Goal: Task Accomplishment & Management: Manage account settings

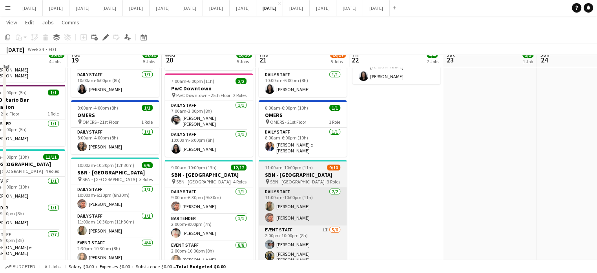
scroll to position [196, 0]
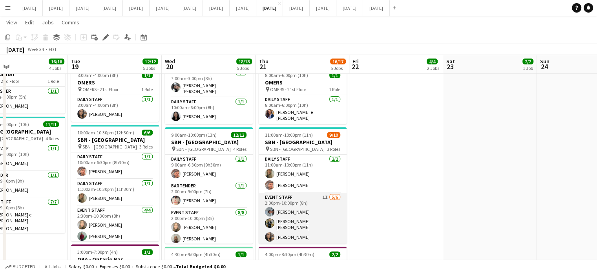
click at [323, 200] on app-card-role "Event Staff 1I [DATE] 2:00pm-10:00pm (8h) [PERSON_NAME] [PERSON_NAME] [PERSON_N…" at bounding box center [303, 237] width 88 height 88
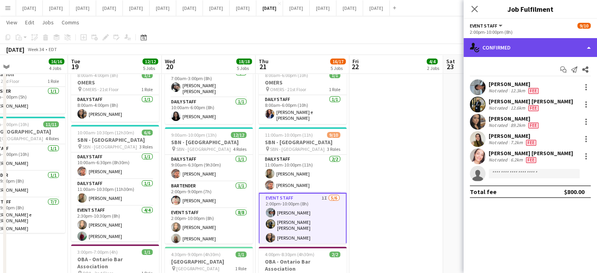
click at [499, 48] on div "single-neutral-actions-check-2 Confirmed" at bounding box center [530, 47] width 133 height 19
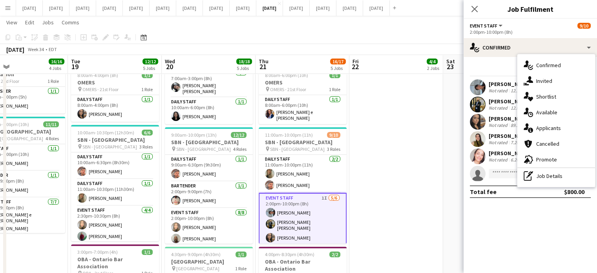
click at [532, 78] on icon "single-neutral-actions-share-1" at bounding box center [528, 80] width 9 height 9
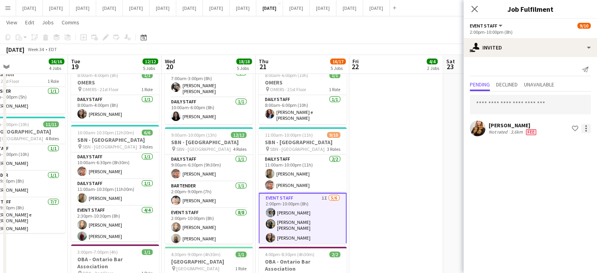
click at [588, 130] on div at bounding box center [585, 128] width 9 height 9
click at [564, 164] on span "Send notification" at bounding box center [561, 161] width 46 height 7
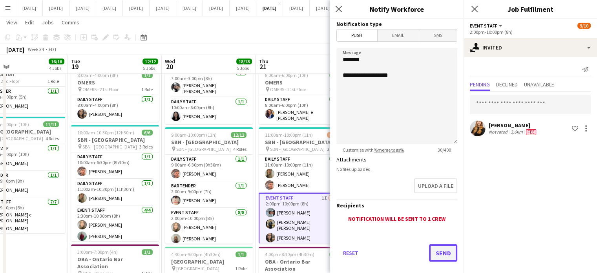
click at [439, 252] on button "Send" at bounding box center [443, 252] width 28 height 17
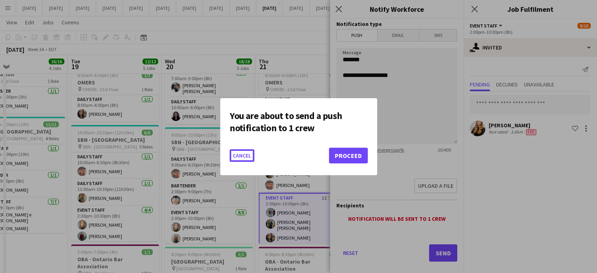
scroll to position [0, 0]
click at [358, 152] on button "Proceed" at bounding box center [348, 156] width 39 height 16
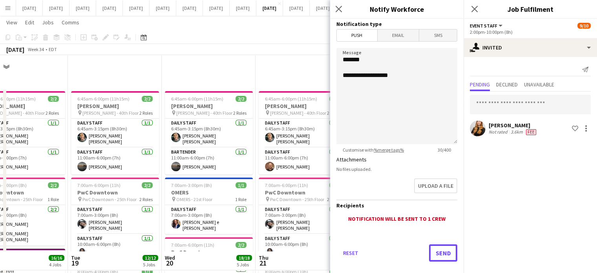
scroll to position [196, 0]
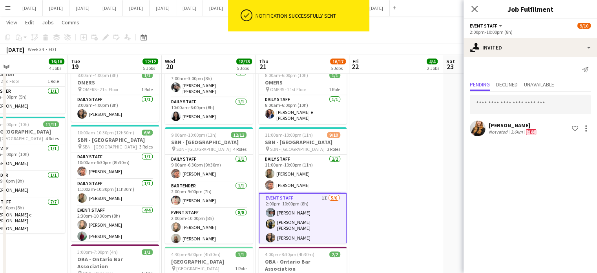
click at [473, 13] on app-icon "Close pop-in" at bounding box center [474, 8] width 9 height 9
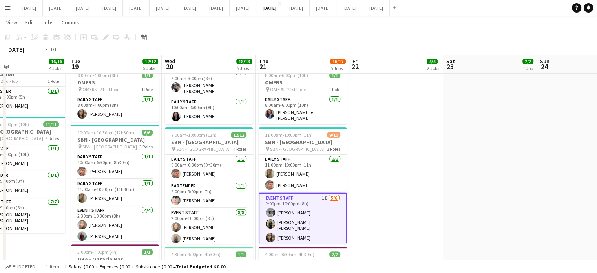
drag, startPoint x: 186, startPoint y: 138, endPoint x: 525, endPoint y: 141, distance: 339.5
click at [556, 140] on app-calendar-viewport "Fri 15 2/2 1 Job Sat 16 7/7 3 Jobs Sun 17 Mon 18 16/16 4 Jobs Tue 19 12/12 5 Jo…" at bounding box center [298, 89] width 597 height 511
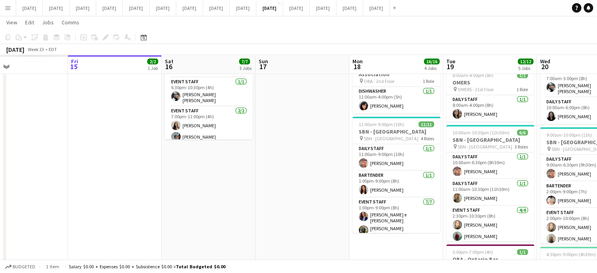
scroll to position [0, 246]
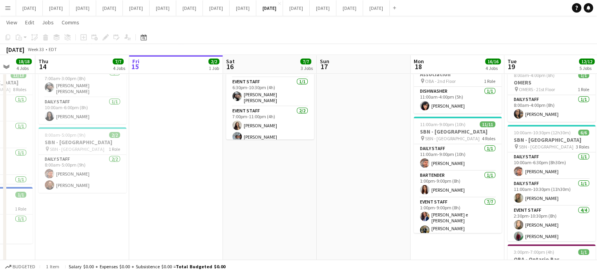
drag, startPoint x: 250, startPoint y: 196, endPoint x: 547, endPoint y: 181, distance: 296.8
click at [547, 181] on app-calendar-viewport "Mon 11 6/6 3 Jobs Tue 12 12/12 4 Jobs Wed 13 18/18 4 Jobs Thu 14 7/7 4 Jobs Fri…" at bounding box center [298, 89] width 597 height 511
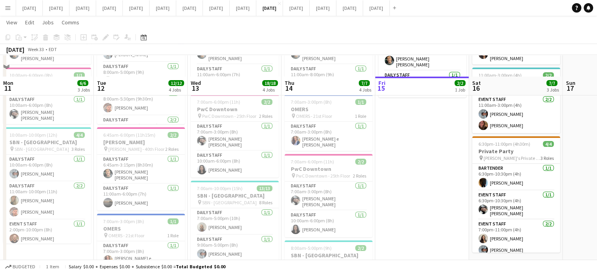
scroll to position [79, 0]
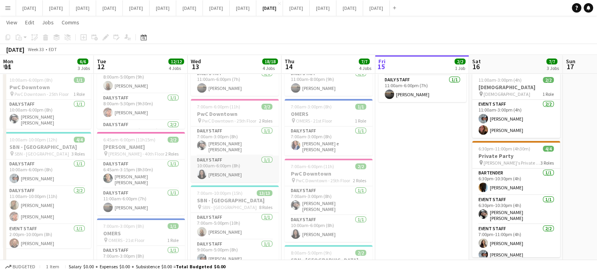
click at [261, 162] on app-card-role "Daily Staff [DATE] 10:00am-6:00pm (8h) [PERSON_NAME]" at bounding box center [235, 168] width 88 height 27
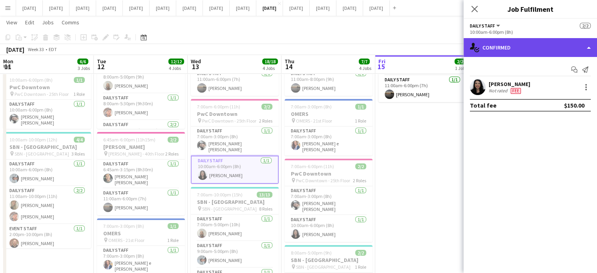
click at [534, 48] on div "single-neutral-actions-check-2 Confirmed" at bounding box center [530, 47] width 133 height 19
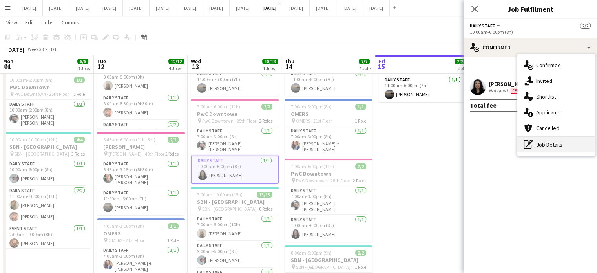
click at [553, 144] on div "pen-write Job Details" at bounding box center [556, 145] width 78 height 16
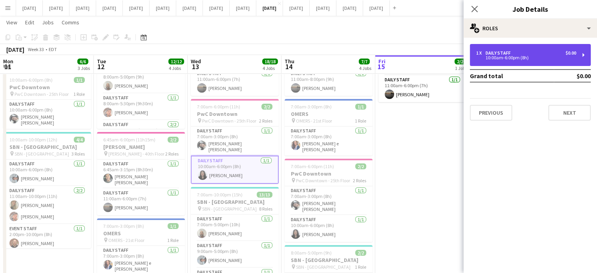
click at [502, 56] on div "10:00am-6:00pm (8h)" at bounding box center [526, 58] width 100 height 4
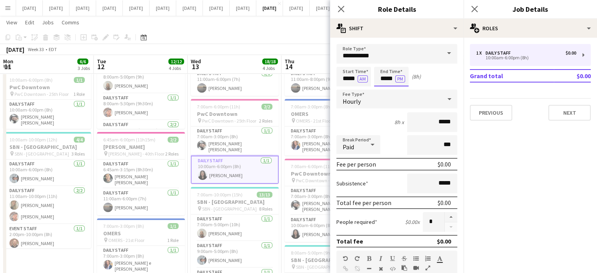
click at [383, 79] on body "Menu Boards Boards Boards All jobs Status Workforce Workforce My Workforce Recr…" at bounding box center [298, 198] width 597 height 555
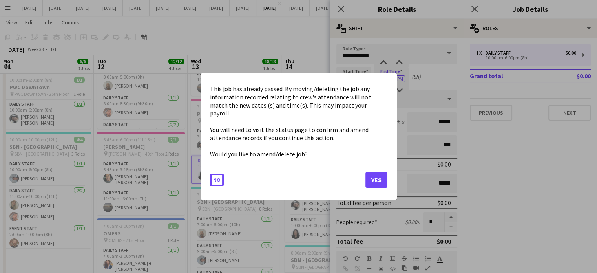
scroll to position [0, 0]
click at [377, 178] on button "Yes" at bounding box center [376, 180] width 22 height 16
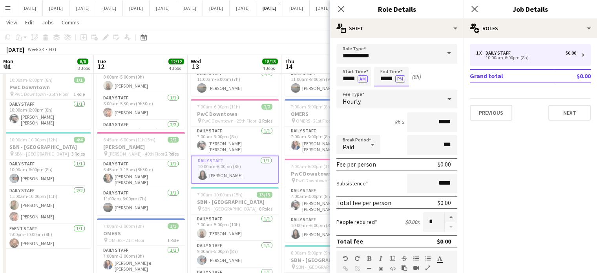
scroll to position [79, 0]
type input "*****"
click at [380, 60] on div at bounding box center [384, 63] width 16 height 8
click at [337, 8] on app-icon "Close pop-in" at bounding box center [341, 9] width 11 height 11
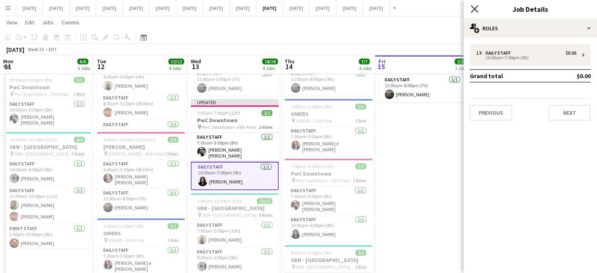
click at [476, 7] on icon "Close pop-in" at bounding box center [474, 8] width 7 height 7
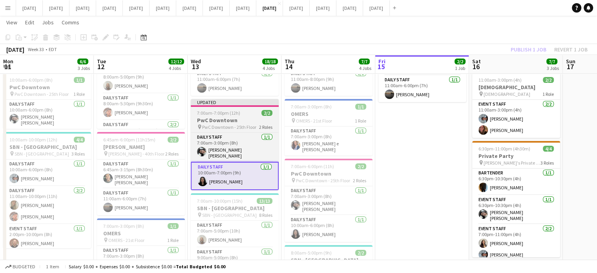
click at [237, 112] on span "7:00am-7:00pm (12h)" at bounding box center [218, 113] width 43 height 6
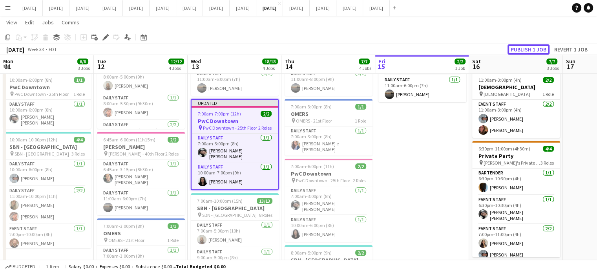
click at [513, 50] on button "Publish 1 job" at bounding box center [529, 49] width 42 height 10
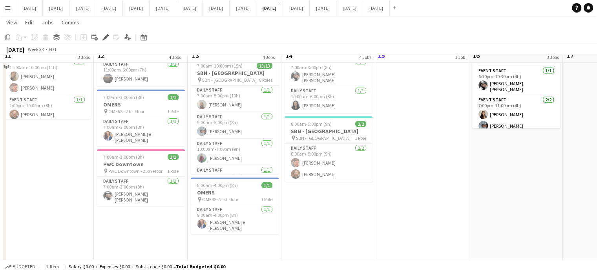
scroll to position [196, 0]
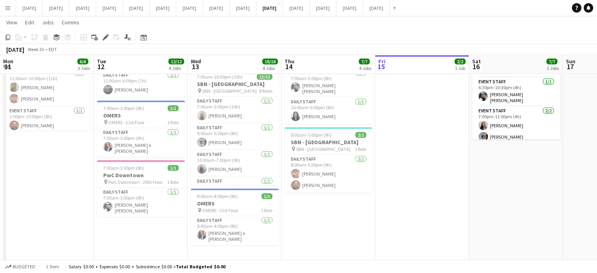
drag, startPoint x: 421, startPoint y: 137, endPoint x: 0, endPoint y: 127, distance: 421.3
click at [0, 127] on app-calendar-viewport "Sat 9 3/3 2 Jobs Sun 10 2/2 1 Job Mon 11 6/6 3 Jobs Tue 12 12/12 4 Jobs Wed 13 …" at bounding box center [298, 89] width 597 height 511
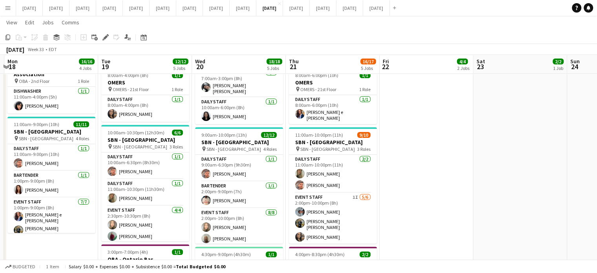
scroll to position [0, 278]
drag, startPoint x: 477, startPoint y: 174, endPoint x: 248, endPoint y: 161, distance: 229.6
click at [248, 161] on app-calendar-viewport "Fri 15 2/2 1 Job Sat 16 7/7 3 Jobs Sun 17 Mon 18 16/16 4 Jobs Tue 19 12/12 5 Jo…" at bounding box center [298, 89] width 597 height 511
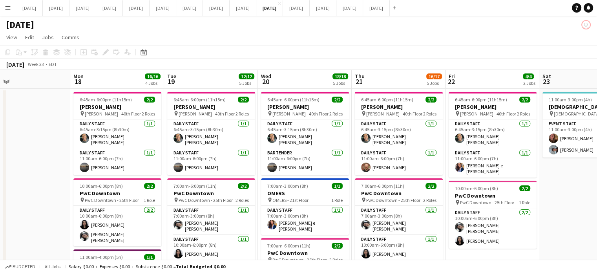
drag, startPoint x: 239, startPoint y: 180, endPoint x: 400, endPoint y: 176, distance: 161.8
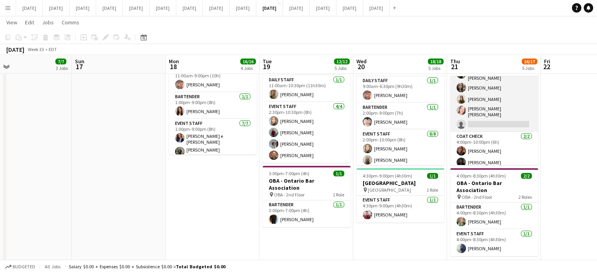
scroll to position [31, 0]
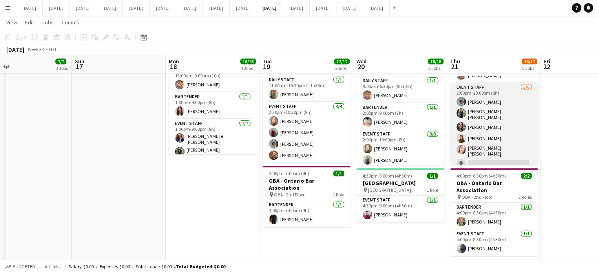
click at [475, 144] on app-card-role "Event Staff [DATE] 2:00pm-10:00pm (8h) [PERSON_NAME] [PERSON_NAME] [PERSON_NAME…" at bounding box center [494, 127] width 88 height 88
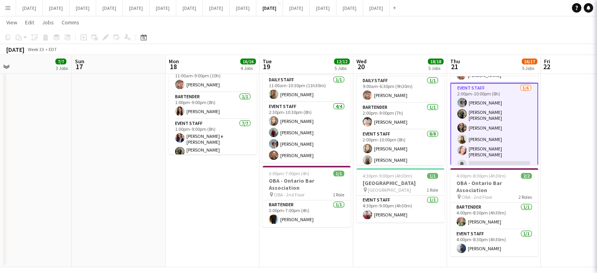
scroll to position [0, 209]
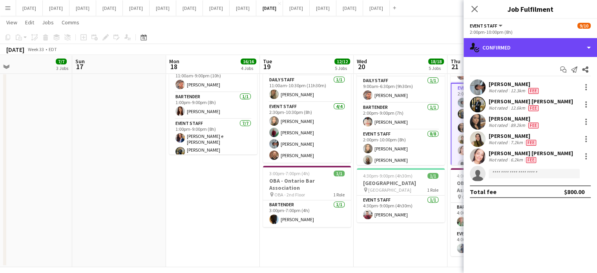
drag, startPoint x: 529, startPoint y: 53, endPoint x: 531, endPoint y: 65, distance: 12.7
click at [529, 53] on div "single-neutral-actions-check-2 Confirmed" at bounding box center [530, 47] width 133 height 19
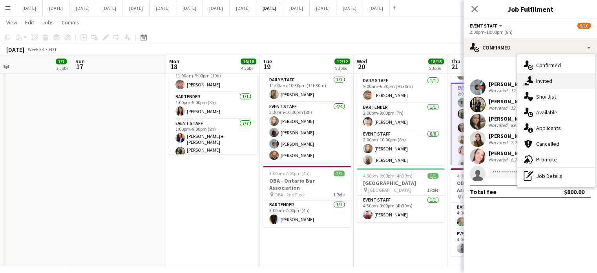
click at [533, 76] on div "single-neutral-actions-share-1 Invited" at bounding box center [556, 81] width 78 height 16
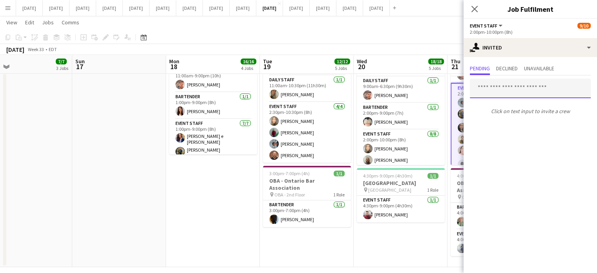
click at [490, 86] on input "text" at bounding box center [530, 89] width 121 height 20
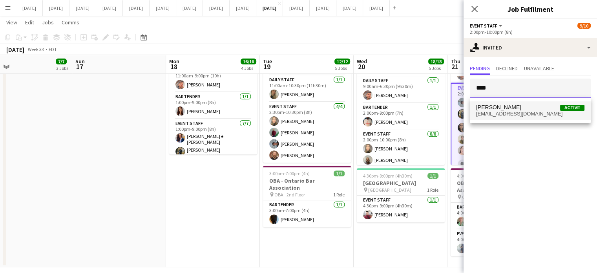
type input "****"
click at [504, 112] on span "[EMAIL_ADDRESS][DOMAIN_NAME]" at bounding box center [530, 114] width 108 height 6
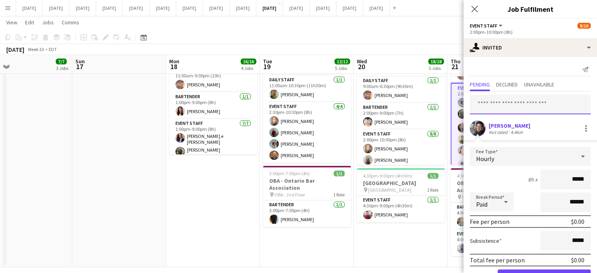
click at [512, 102] on input "text" at bounding box center [530, 105] width 121 height 20
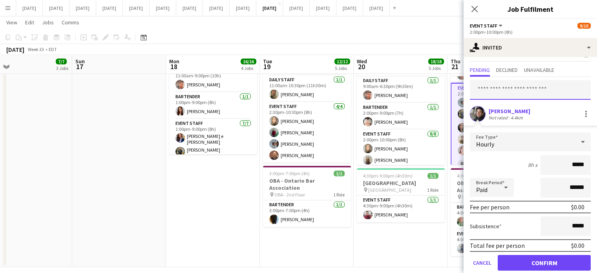
scroll to position [25, 0]
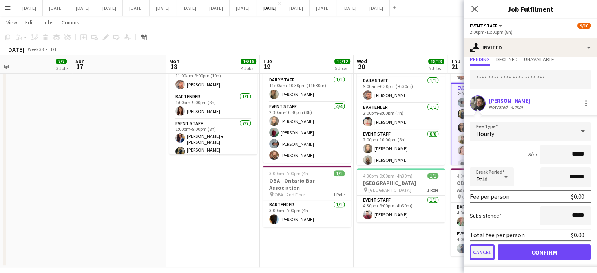
click at [491, 250] on button "Cancel" at bounding box center [482, 252] width 25 height 16
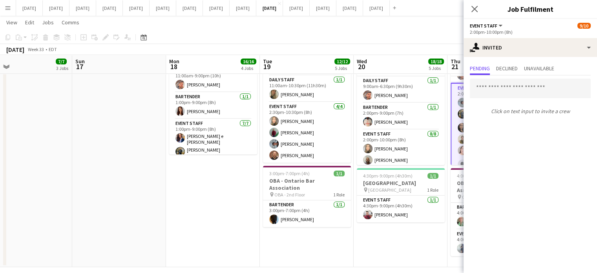
scroll to position [0, 0]
click at [499, 87] on input "text" at bounding box center [530, 89] width 121 height 20
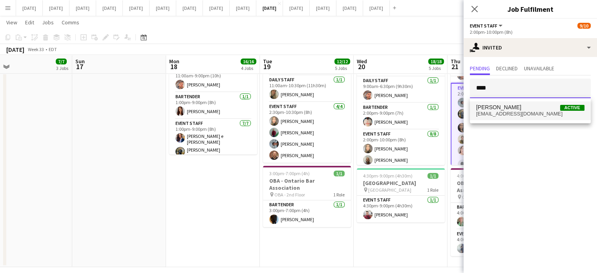
type input "****"
click at [511, 114] on span "[EMAIL_ADDRESS][DOMAIN_NAME]" at bounding box center [530, 114] width 108 height 6
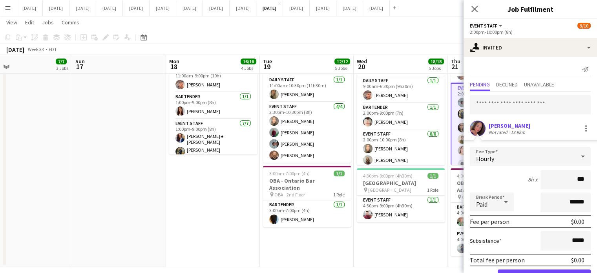
type input "**"
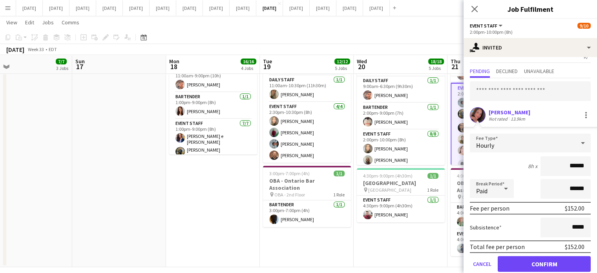
scroll to position [25, 0]
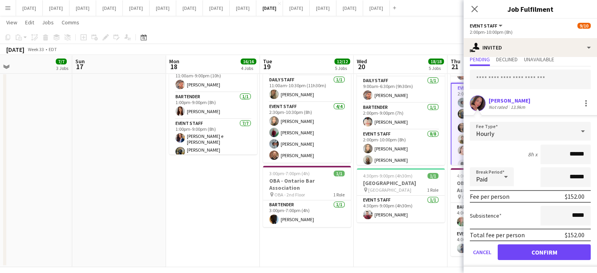
type input "******"
click at [515, 254] on button "Confirm" at bounding box center [544, 252] width 93 height 16
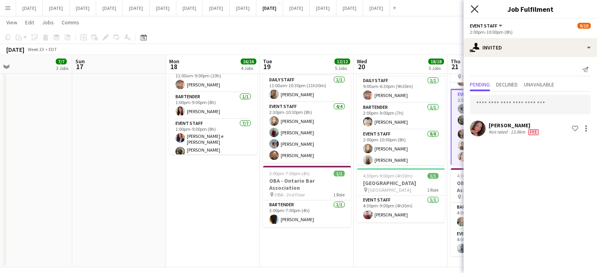
click at [473, 9] on icon "Close pop-in" at bounding box center [474, 8] width 7 height 7
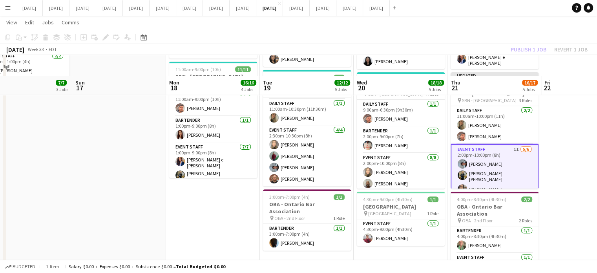
scroll to position [196, 0]
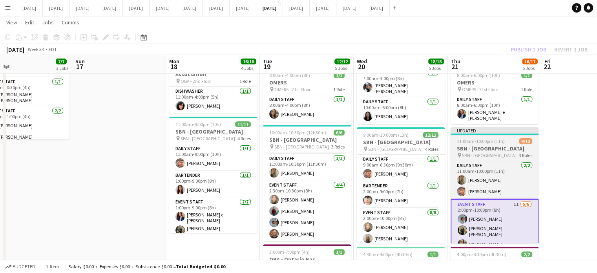
click at [517, 137] on app-job-card "Updated 11:00am-10:00pm (11h) 9/10 SBN - [GEOGRAPHIC_DATA] pin SBN - Scotiabank…" at bounding box center [495, 185] width 88 height 116
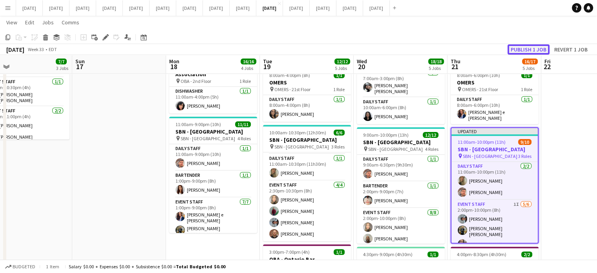
click at [525, 48] on button "Publish 1 job" at bounding box center [529, 49] width 42 height 10
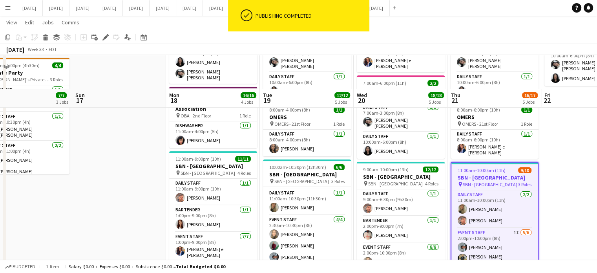
scroll to position [118, 0]
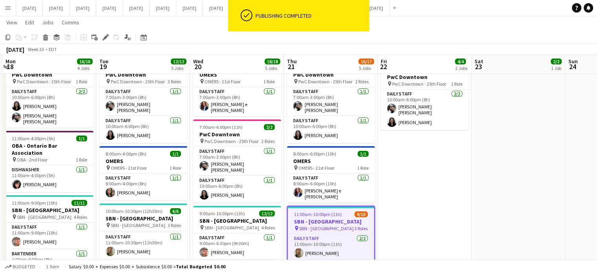
drag, startPoint x: 550, startPoint y: 169, endPoint x: 386, endPoint y: 190, distance: 165.0
click at [386, 190] on app-calendar-viewport "Thu 14 7/7 4 Jobs Fri 15 2/2 1 Job Sat 16 7/7 3 Jobs Sun 17 Mon 18 16/16 4 Jobs…" at bounding box center [298, 168] width 597 height 511
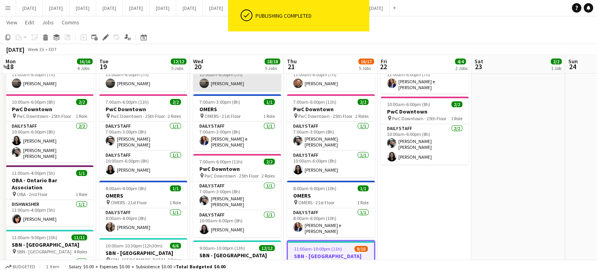
scroll to position [39, 0]
